Goal: Information Seeking & Learning: Learn about a topic

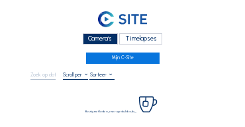
click at [106, 40] on div "Camera's" at bounding box center [100, 38] width 35 height 11
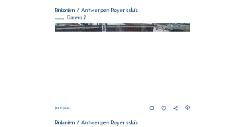
scroll to position [146, 0]
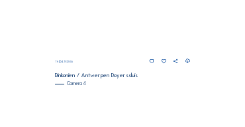
scroll to position [489, 0]
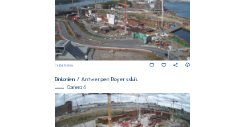
click at [138, 29] on img at bounding box center [123, 22] width 136 height 76
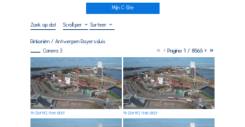
scroll to position [53, 0]
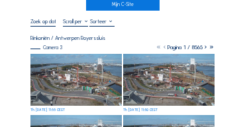
click at [66, 61] on img at bounding box center [75, 80] width 91 height 52
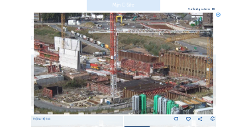
drag, startPoint x: 104, startPoint y: 72, endPoint x: 124, endPoint y: 68, distance: 20.2
click at [124, 68] on img at bounding box center [124, 63] width 180 height 101
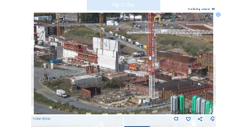
drag, startPoint x: 78, startPoint y: 64, endPoint x: 106, endPoint y: 72, distance: 29.4
click at [106, 72] on img at bounding box center [124, 63] width 180 height 101
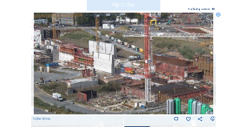
drag, startPoint x: 110, startPoint y: 68, endPoint x: 96, endPoint y: 68, distance: 13.9
click at [96, 68] on img at bounding box center [124, 63] width 180 height 101
click at [219, 17] on icon at bounding box center [218, 15] width 5 height 5
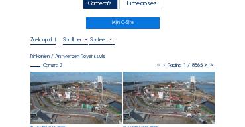
scroll to position [13, 0]
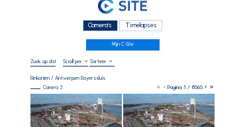
drag, startPoint x: 95, startPoint y: 27, endPoint x: 83, endPoint y: 28, distance: 12.0
click at [94, 27] on div "Camera's" at bounding box center [100, 25] width 35 height 11
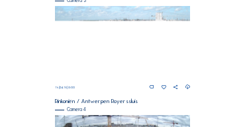
scroll to position [467, 0]
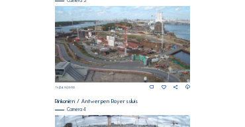
click at [137, 36] on img at bounding box center [123, 44] width 136 height 76
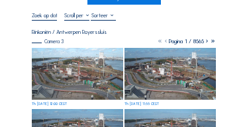
scroll to position [66, 0]
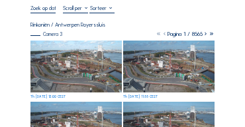
click at [86, 45] on img at bounding box center [75, 66] width 91 height 52
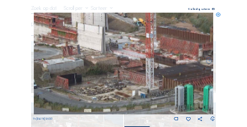
drag, startPoint x: 135, startPoint y: 72, endPoint x: 87, endPoint y: 61, distance: 48.9
click at [87, 61] on img at bounding box center [124, 63] width 180 height 101
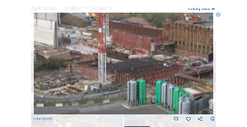
drag, startPoint x: 144, startPoint y: 70, endPoint x: 105, endPoint y: 65, distance: 38.7
click at [105, 65] on img at bounding box center [124, 63] width 180 height 101
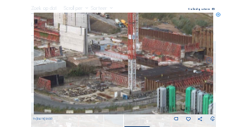
drag, startPoint x: 100, startPoint y: 63, endPoint x: 127, endPoint y: 69, distance: 27.8
click at [127, 69] on img at bounding box center [124, 63] width 180 height 101
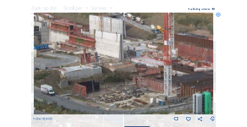
click at [127, 66] on img at bounding box center [124, 63] width 180 height 101
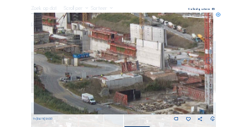
drag, startPoint x: 101, startPoint y: 61, endPoint x: 136, endPoint y: 69, distance: 36.7
click at [139, 70] on img at bounding box center [124, 63] width 180 height 101
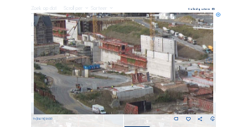
drag, startPoint x: 125, startPoint y: 59, endPoint x: 135, endPoint y: 70, distance: 15.0
click at [135, 70] on img at bounding box center [124, 63] width 180 height 101
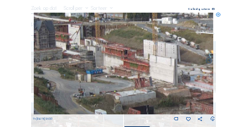
click at [128, 67] on img at bounding box center [124, 63] width 180 height 101
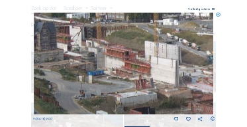
drag, startPoint x: 92, startPoint y: 61, endPoint x: 163, endPoint y: 80, distance: 73.3
click at [163, 80] on img at bounding box center [124, 63] width 180 height 101
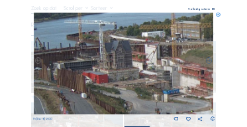
drag, startPoint x: 120, startPoint y: 71, endPoint x: 130, endPoint y: 72, distance: 10.0
click at [130, 72] on img at bounding box center [124, 63] width 180 height 101
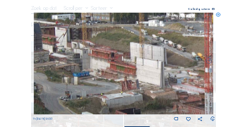
drag, startPoint x: 154, startPoint y: 78, endPoint x: 70, endPoint y: 62, distance: 85.0
click at [70, 62] on img at bounding box center [124, 63] width 180 height 101
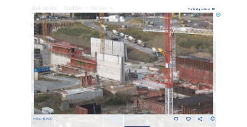
drag, startPoint x: 133, startPoint y: 72, endPoint x: 87, endPoint y: 66, distance: 45.5
click at [87, 66] on img at bounding box center [124, 63] width 180 height 101
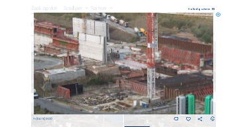
click at [82, 54] on img at bounding box center [124, 63] width 180 height 101
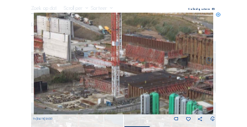
drag, startPoint x: 118, startPoint y: 77, endPoint x: 55, endPoint y: 68, distance: 63.6
click at [55, 68] on img at bounding box center [124, 63] width 180 height 101
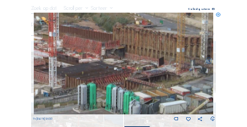
drag, startPoint x: 133, startPoint y: 80, endPoint x: 84, endPoint y: 72, distance: 49.7
click at [84, 72] on img at bounding box center [124, 63] width 180 height 101
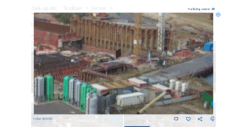
click at [68, 68] on img at bounding box center [124, 63] width 180 height 101
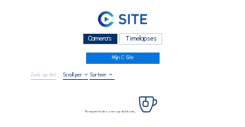
click at [107, 39] on div "Camera's" at bounding box center [100, 38] width 35 height 11
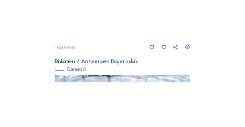
scroll to position [480, 0]
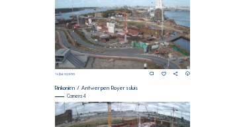
click at [118, 27] on img at bounding box center [123, 31] width 136 height 76
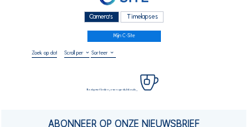
scroll to position [53, 0]
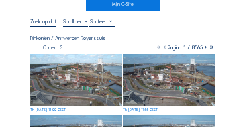
click at [74, 61] on img at bounding box center [75, 80] width 91 height 52
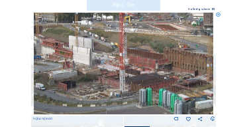
drag, startPoint x: 114, startPoint y: 71, endPoint x: 76, endPoint y: 64, distance: 38.3
click at [76, 64] on img at bounding box center [124, 63] width 180 height 101
